Goal: Information Seeking & Learning: Learn about a topic

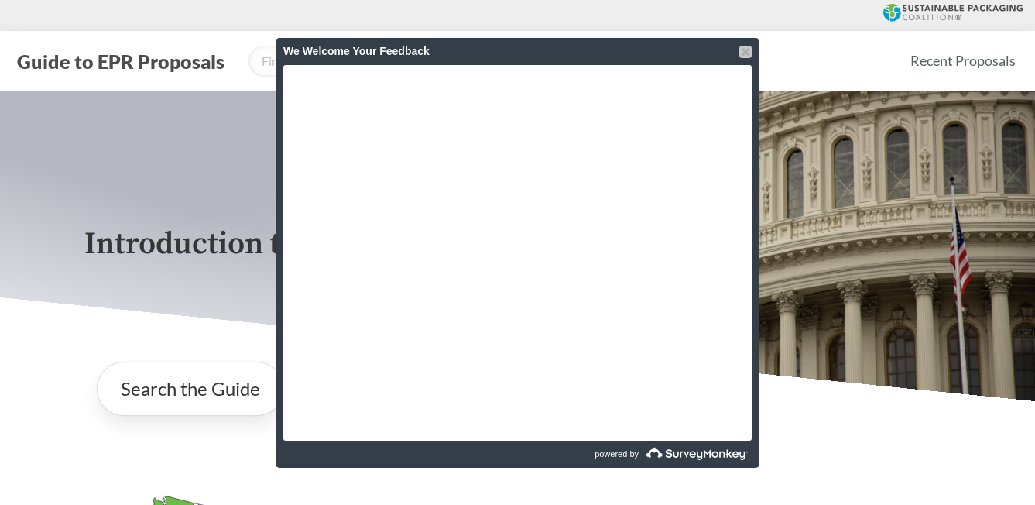
click at [742, 52] on div at bounding box center [745, 52] width 12 height 12
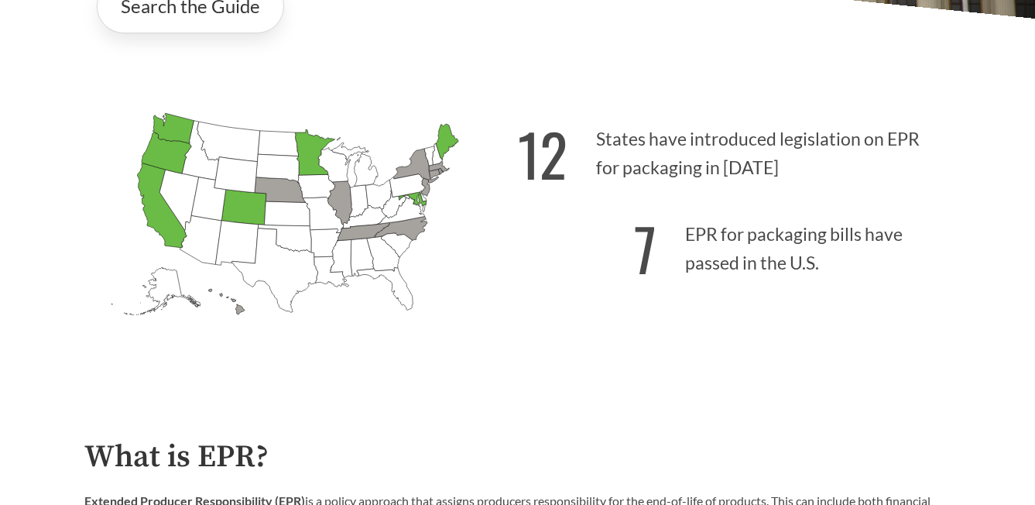
scroll to position [390, 0]
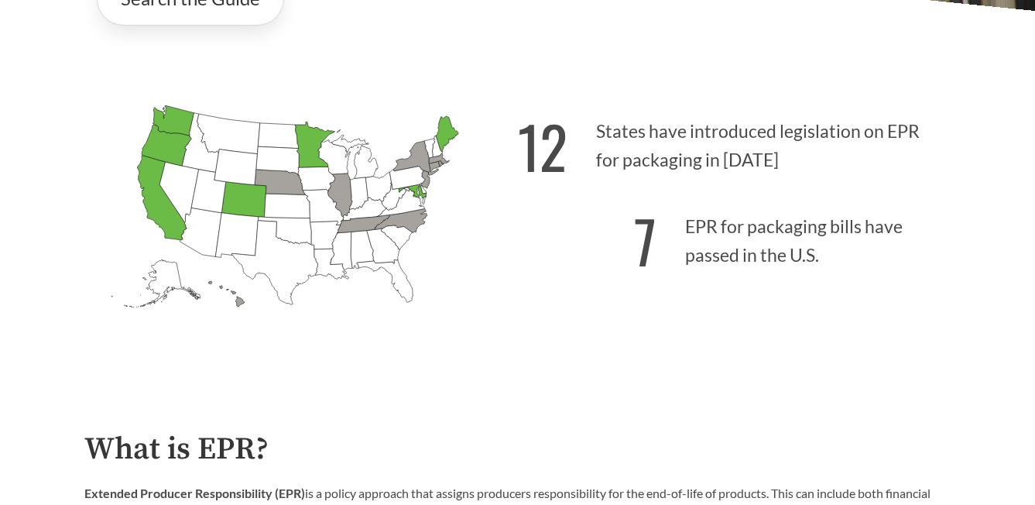
click at [165, 229] on icon "[US_STATE] Passed: 1" at bounding box center [162, 198] width 50 height 84
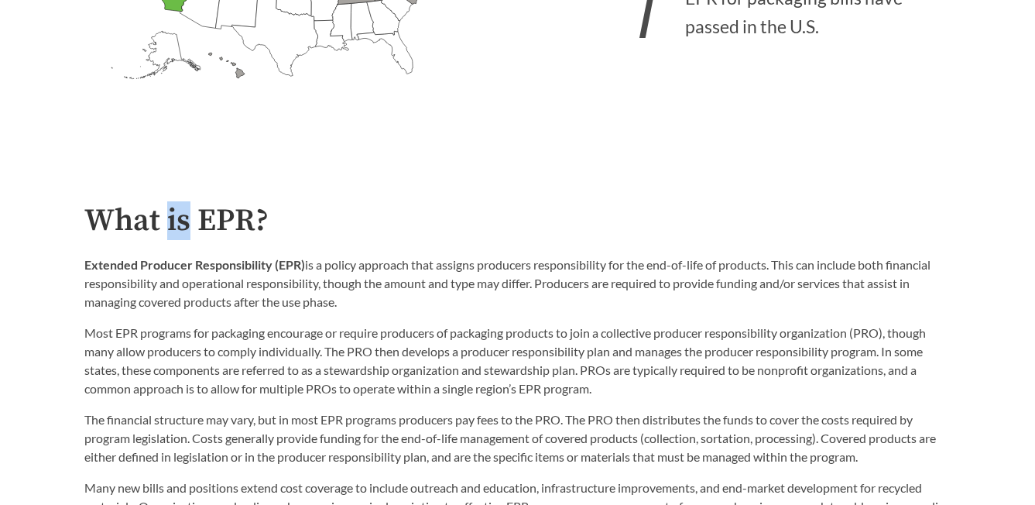
scroll to position [657, 0]
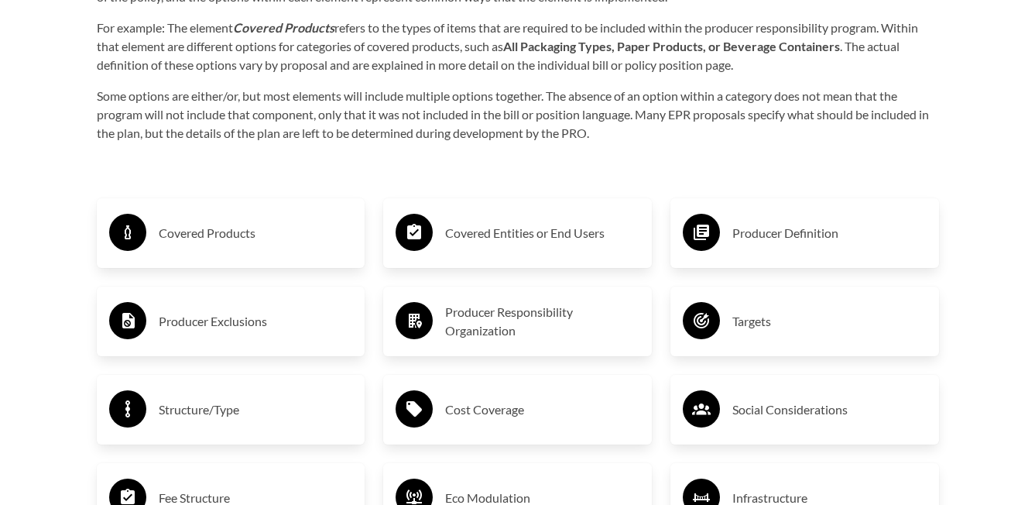
scroll to position [2391, 0]
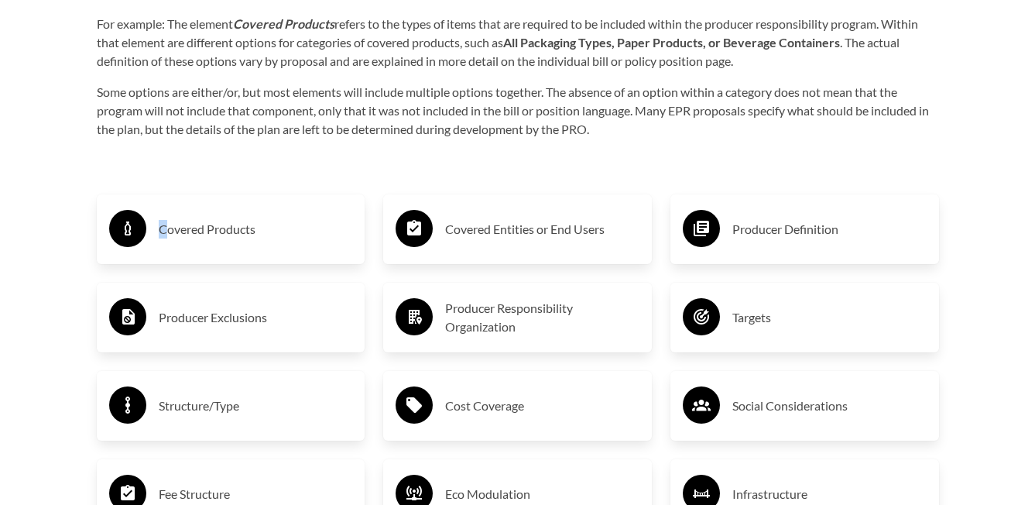
click at [162, 236] on h3 "Covered Products" at bounding box center [256, 229] width 194 height 25
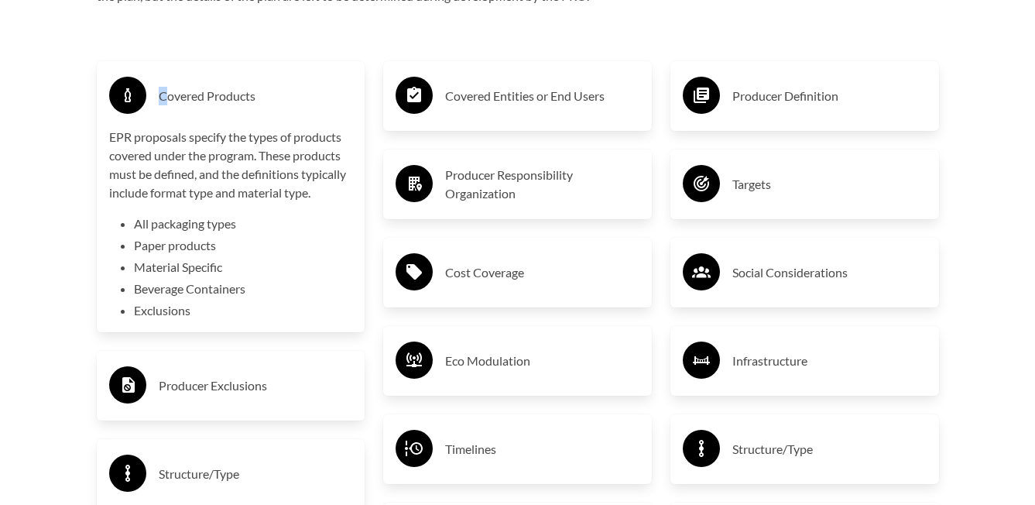
scroll to position [2525, 0]
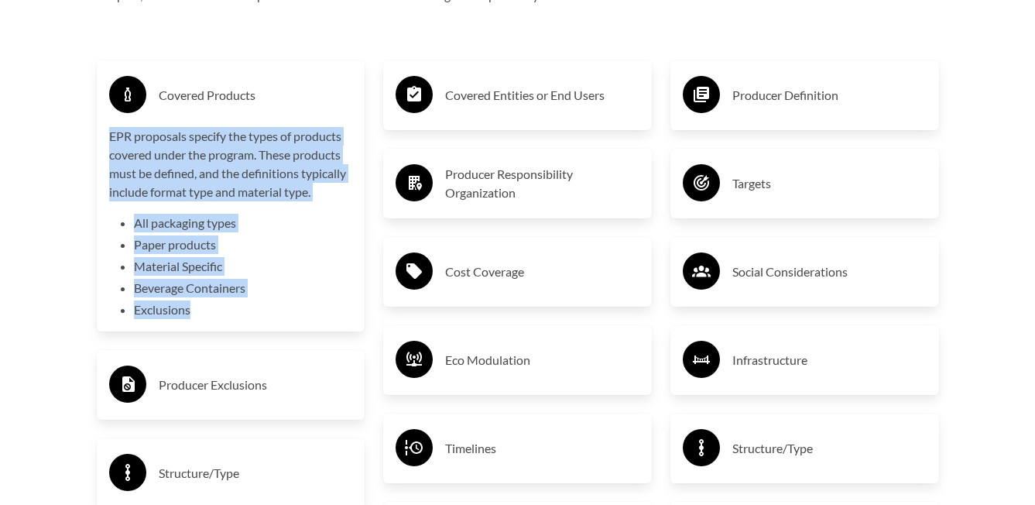
drag, startPoint x: 208, startPoint y: 320, endPoint x: 88, endPoint y: 142, distance: 214.7
click at [88, 142] on div "Covered Products EPR proposals specify the types of products covered under the …" at bounding box center [230, 461] width 287 height 856
copy div "EPR proposals specify the types of products covered under the program. These pr…"
click at [234, 386] on h3 "Producer Exclusions" at bounding box center [256, 384] width 194 height 25
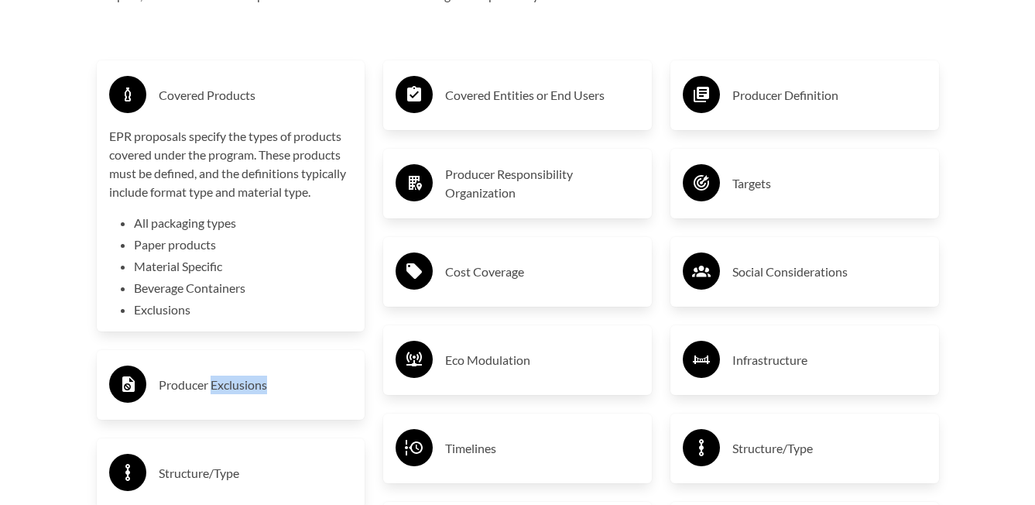
click at [234, 386] on h3 "Producer Exclusions" at bounding box center [256, 384] width 194 height 25
click at [252, 391] on h3 "Producer Exclusions" at bounding box center [256, 384] width 194 height 25
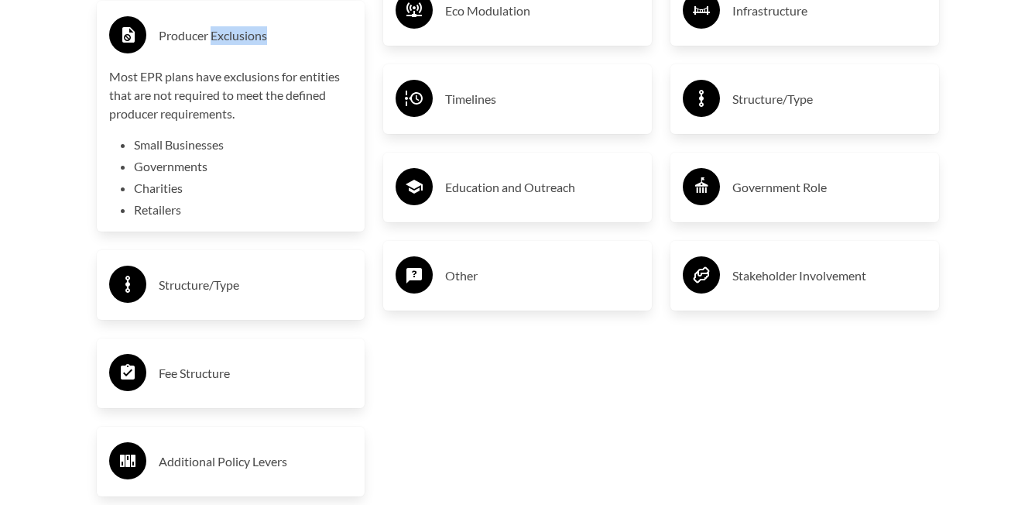
scroll to position [2878, 0]
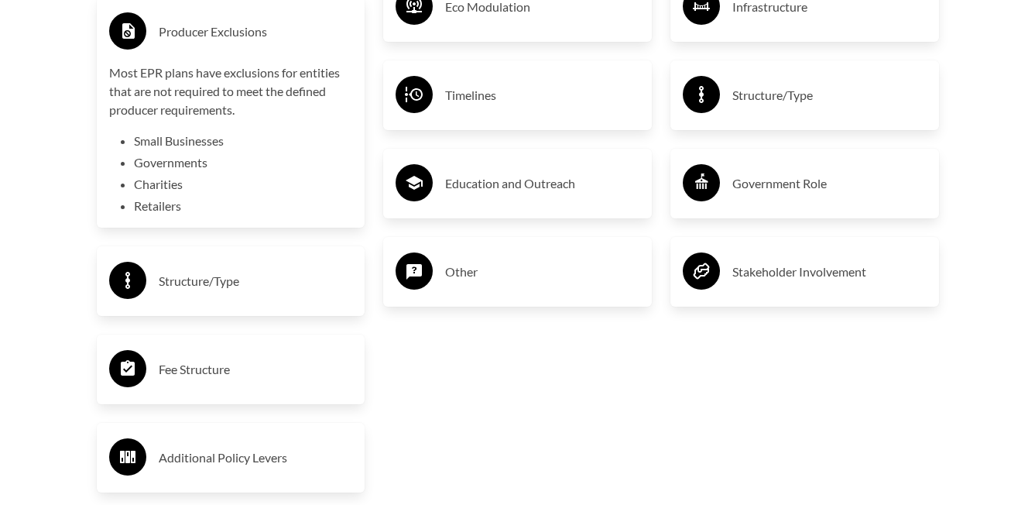
click at [181, 300] on div "Structure/Type" at bounding box center [231, 281] width 244 height 45
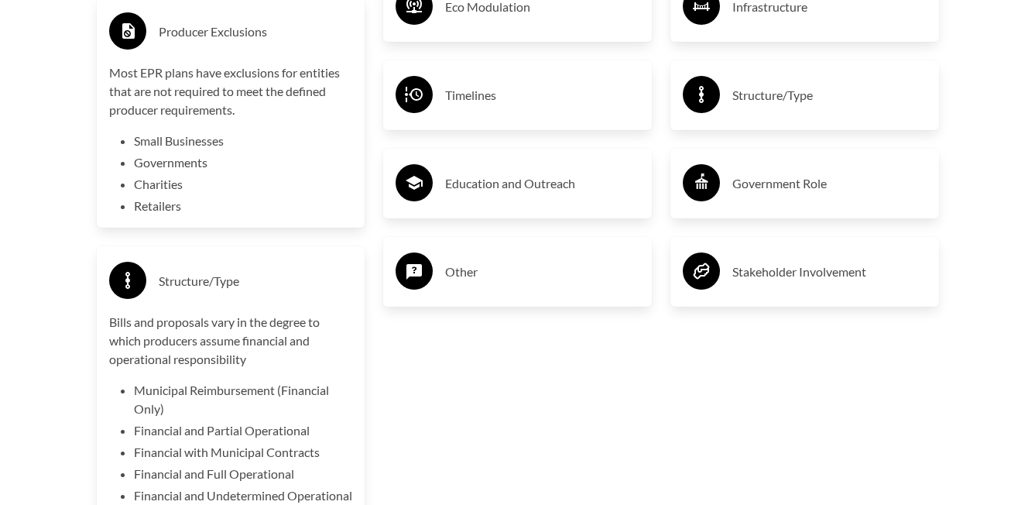
click at [181, 300] on div "Structure/Type" at bounding box center [231, 281] width 244 height 45
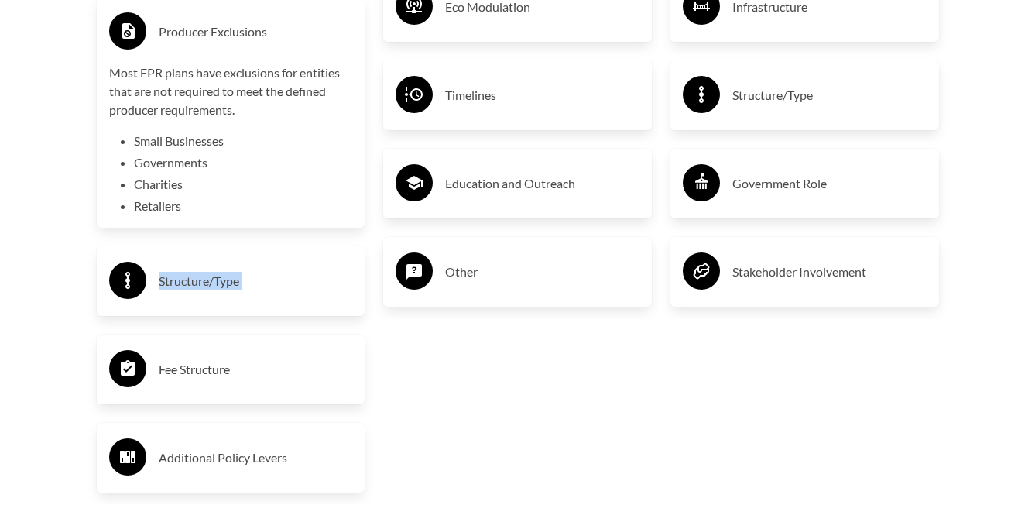
click at [181, 300] on div "Structure/Type" at bounding box center [231, 281] width 244 height 45
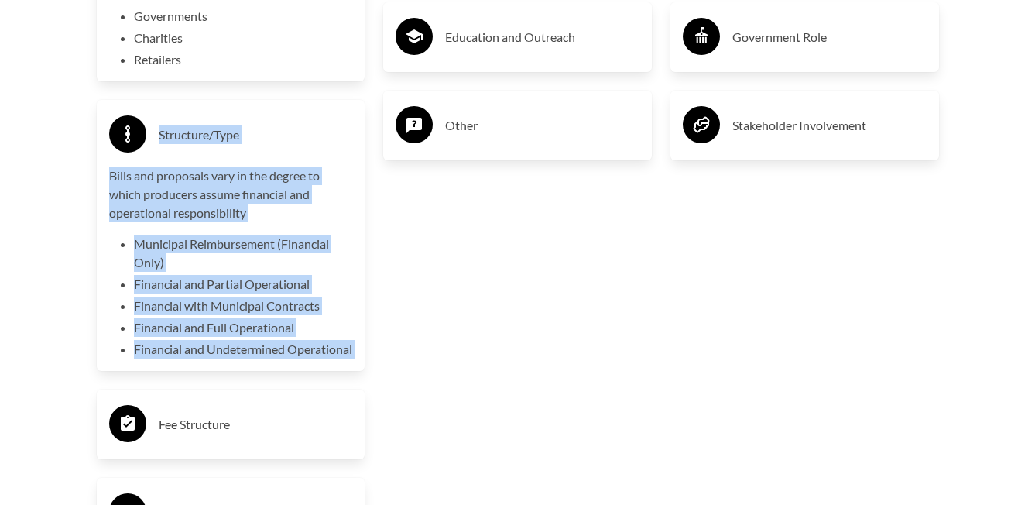
scroll to position [3150, 0]
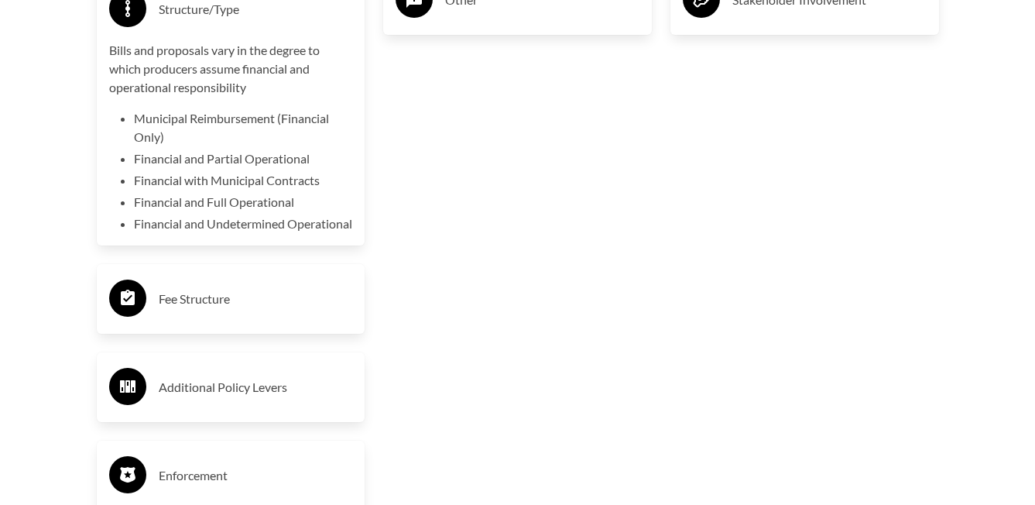
click at [207, 311] on h3 "Fee Structure" at bounding box center [256, 298] width 194 height 25
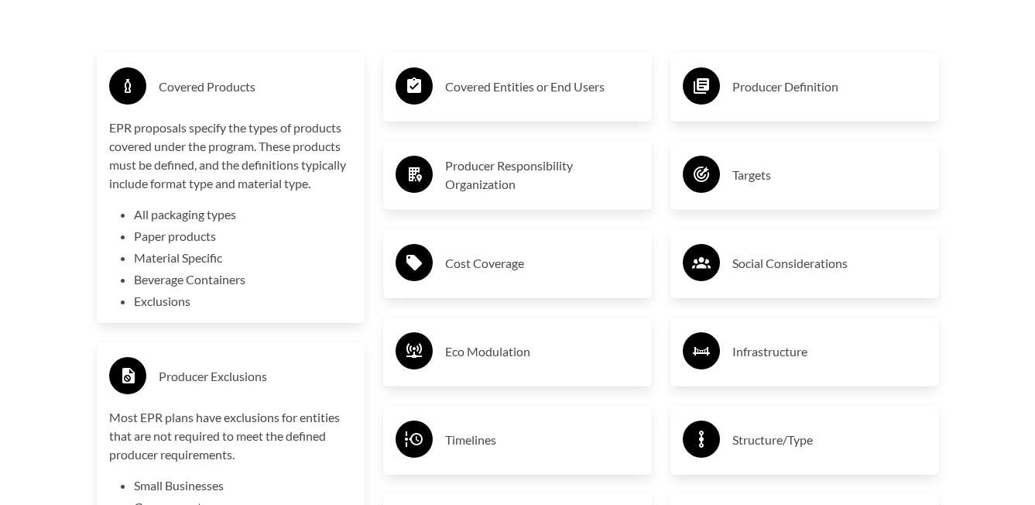
scroll to position [2425, 0]
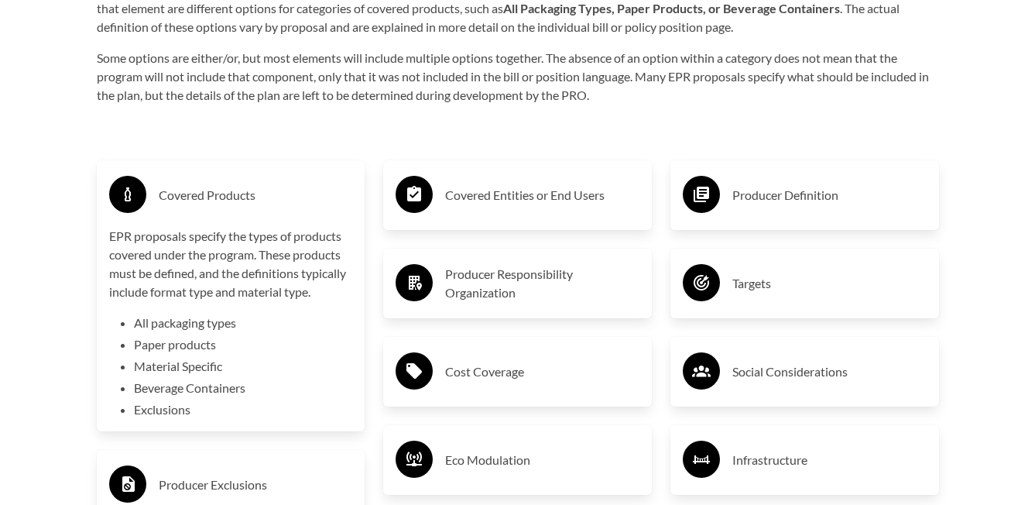
click at [478, 189] on h3 "Covered Entities or End Users" at bounding box center [542, 195] width 194 height 25
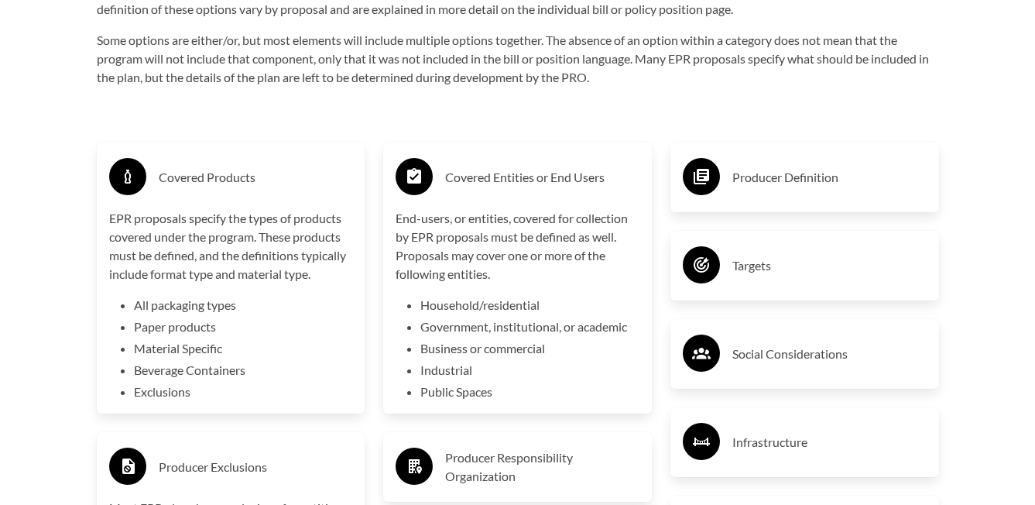
scroll to position [2449, 0]
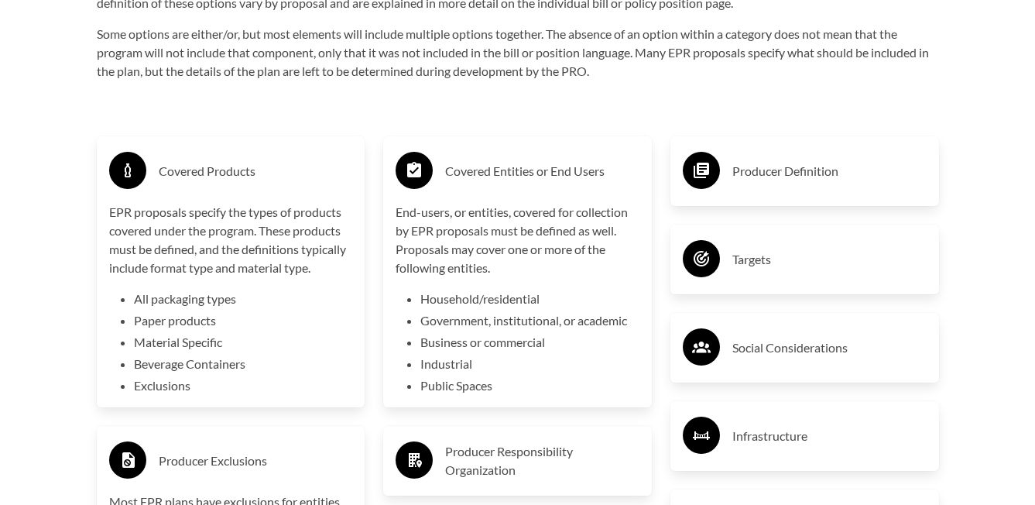
click at [736, 170] on h3 "Producer Definition" at bounding box center [829, 171] width 194 height 25
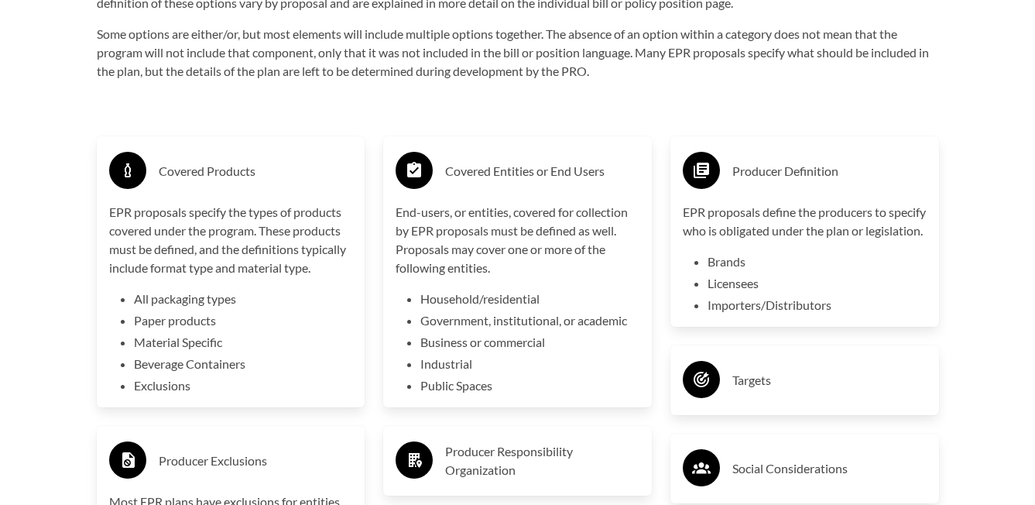
click at [782, 393] on h3 "Targets" at bounding box center [829, 380] width 194 height 25
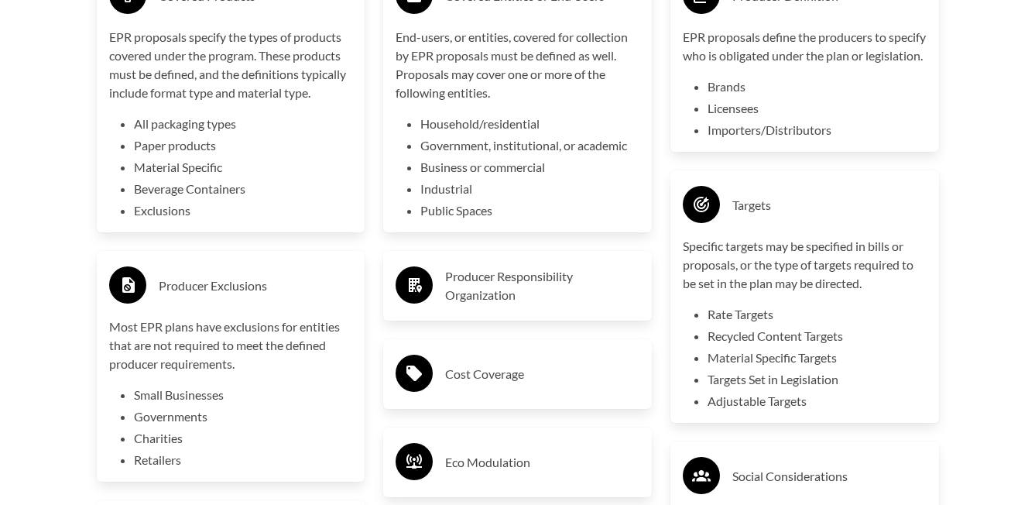
scroll to position [2627, 0]
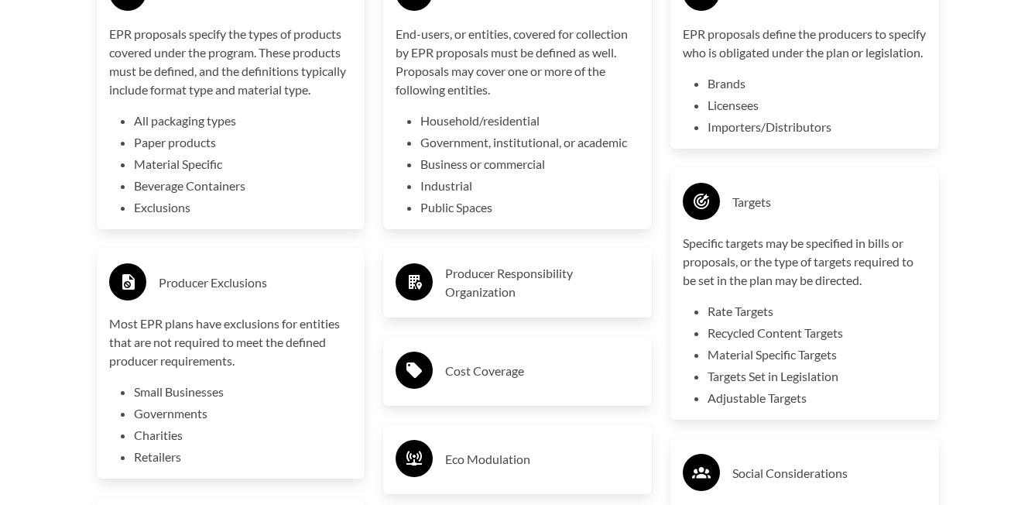
click at [553, 305] on div "Producer Responsibility Organization" at bounding box center [518, 282] width 244 height 45
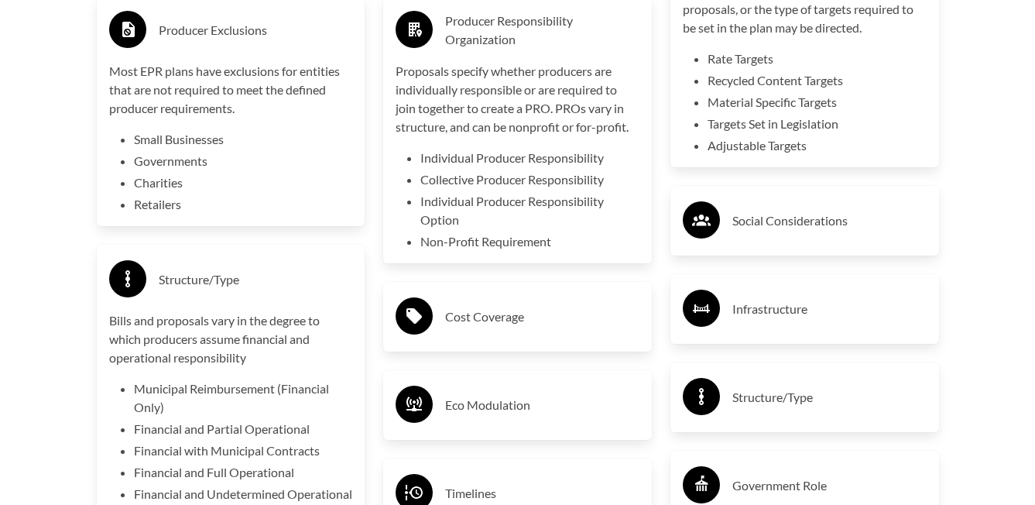
scroll to position [2883, 0]
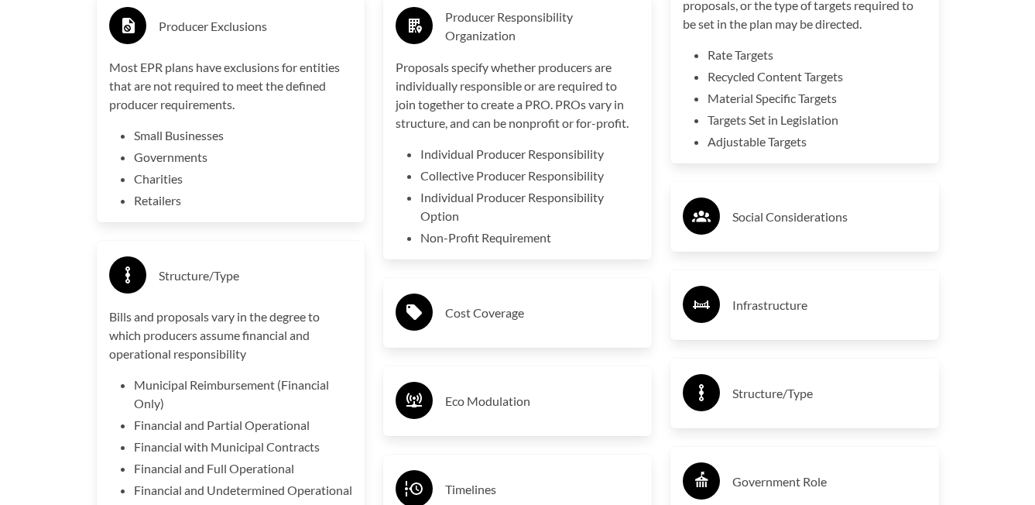
click at [514, 310] on h3 "Cost Coverage" at bounding box center [542, 312] width 194 height 25
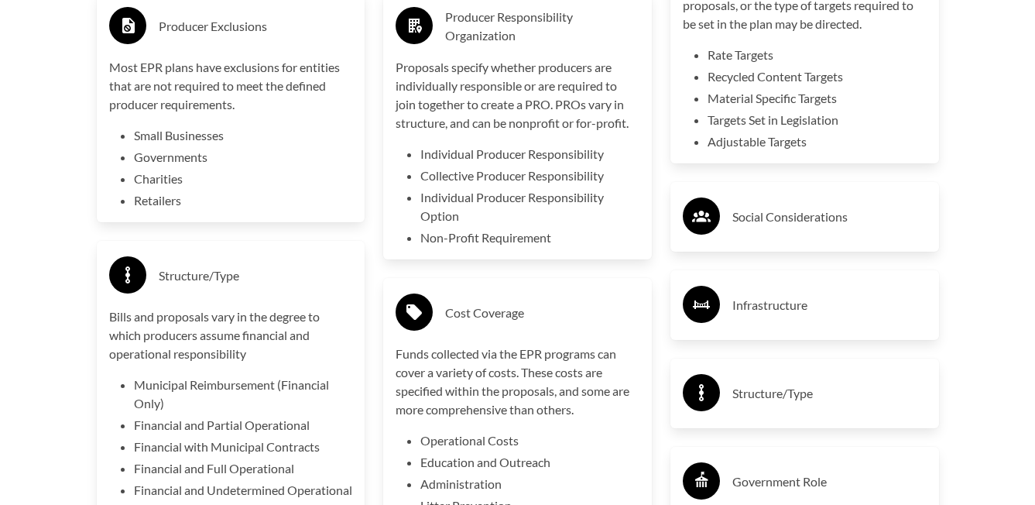
click at [752, 317] on h3 "Infrastructure" at bounding box center [829, 305] width 194 height 25
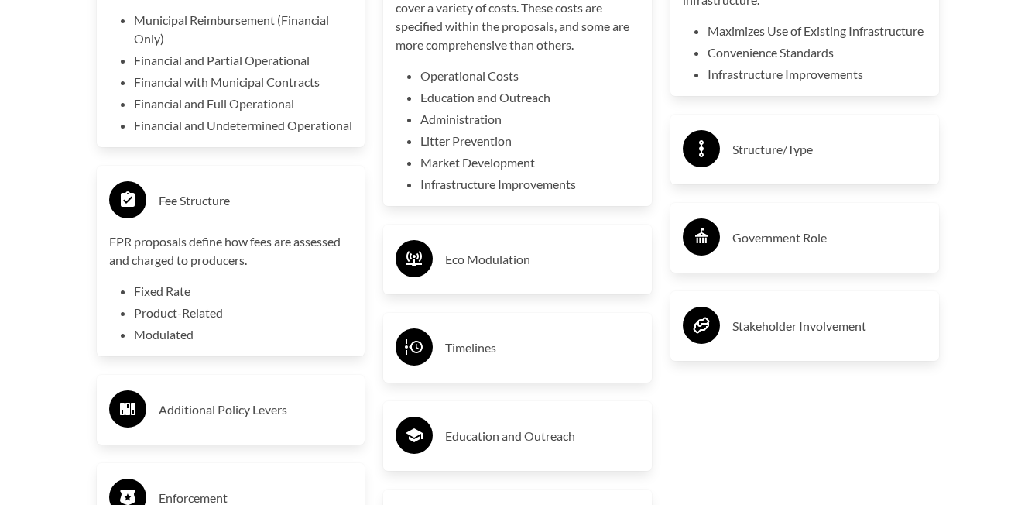
scroll to position [3271, 0]
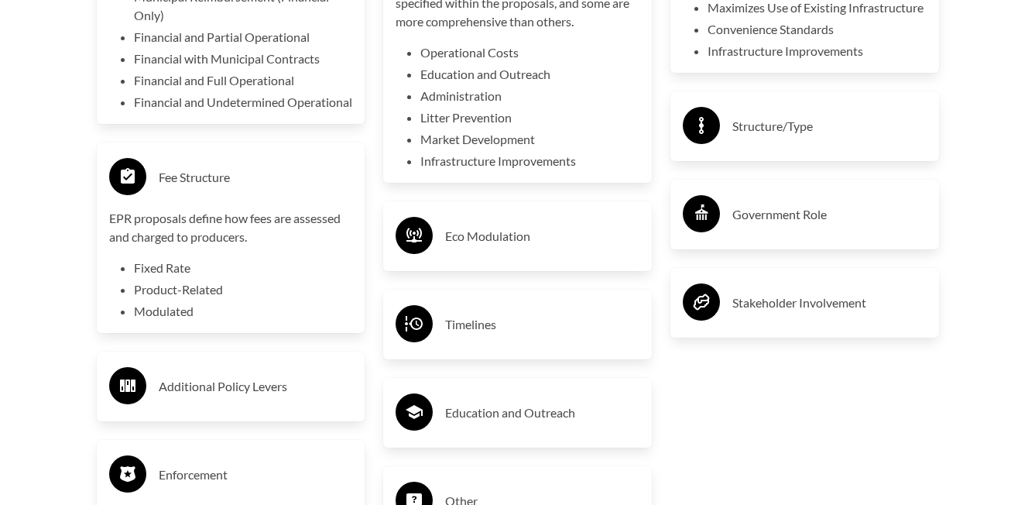
click at [763, 139] on h3 "Structure/Type" at bounding box center [829, 126] width 194 height 25
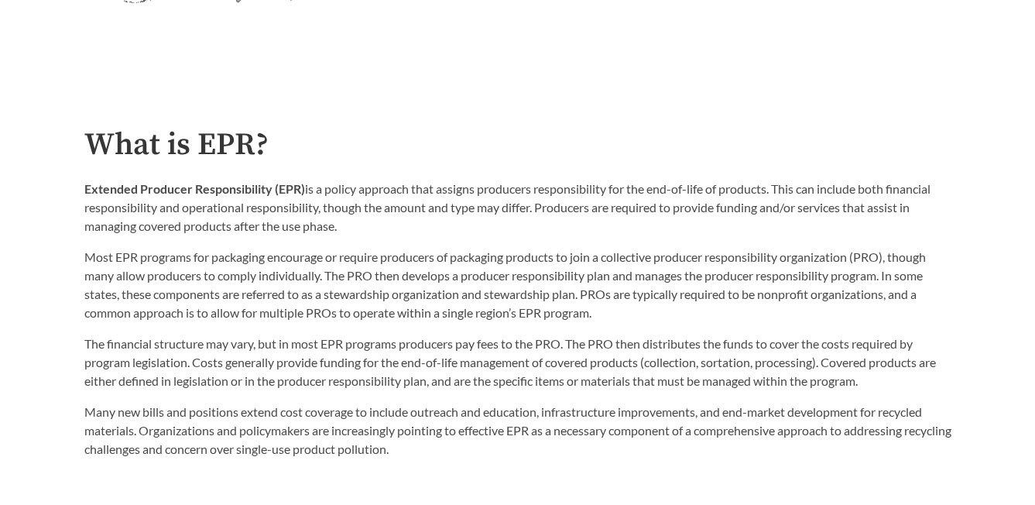
scroll to position [0, 0]
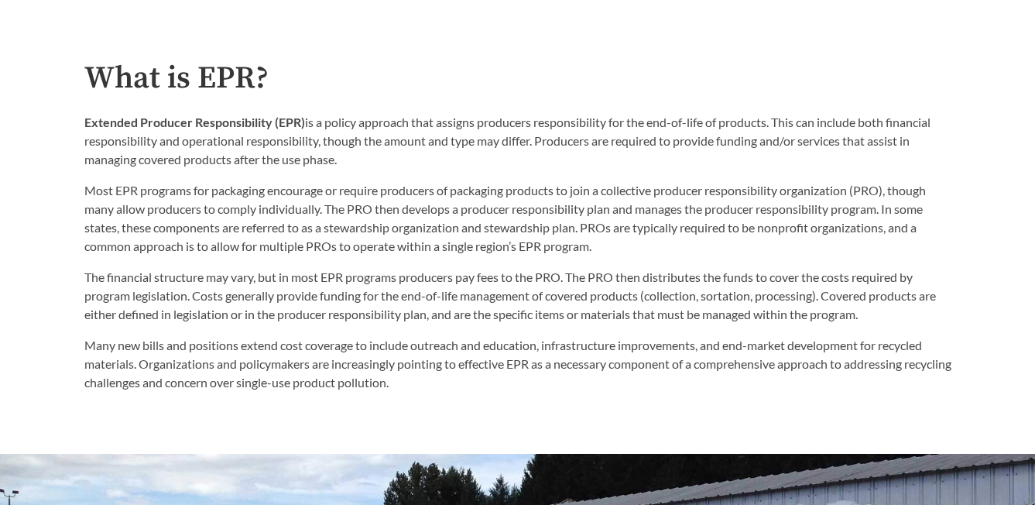
scroll to position [762, 0]
